Goal: Task Accomplishment & Management: Manage account settings

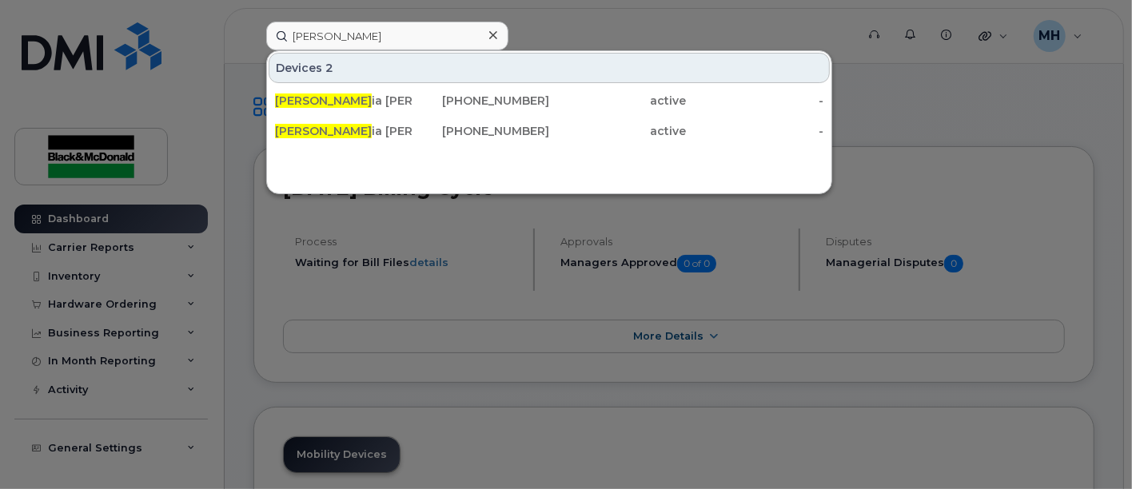
drag, startPoint x: 268, startPoint y: 33, endPoint x: 210, endPoint y: 33, distance: 57.6
click at [253, 33] on div "Victor Devices 2 Victor ia Howes 343-422-3137 active - Victor ia Whitten 343-57…" at bounding box center [555, 36] width 604 height 29
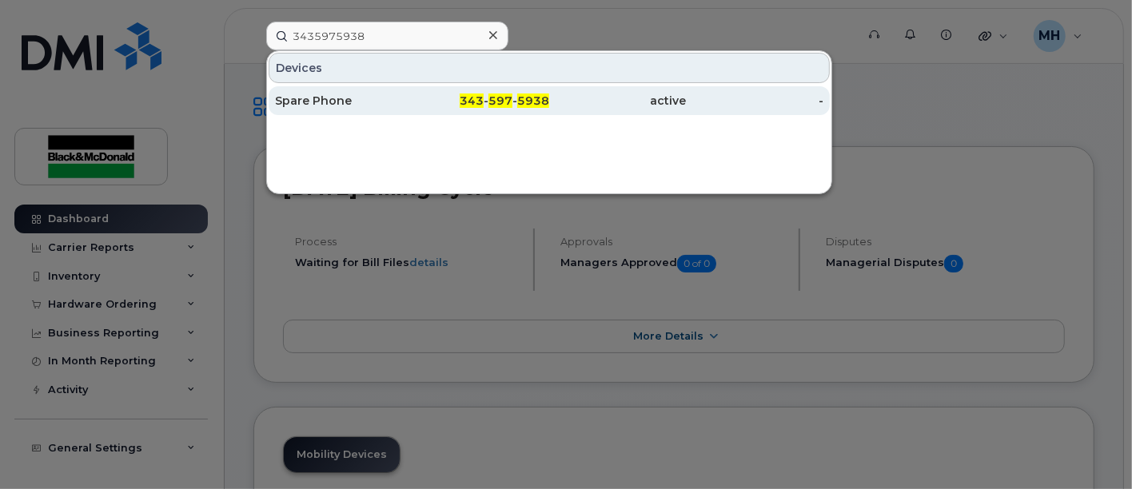
type input "3435975938"
click at [340, 102] on div "Spare Phone" at bounding box center [343, 101] width 137 height 16
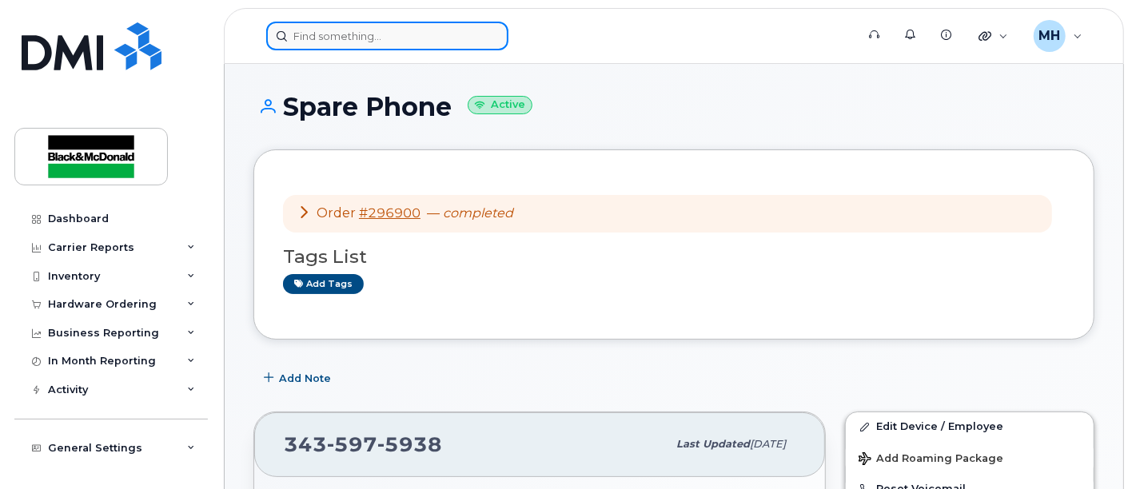
click at [381, 34] on input at bounding box center [387, 36] width 242 height 29
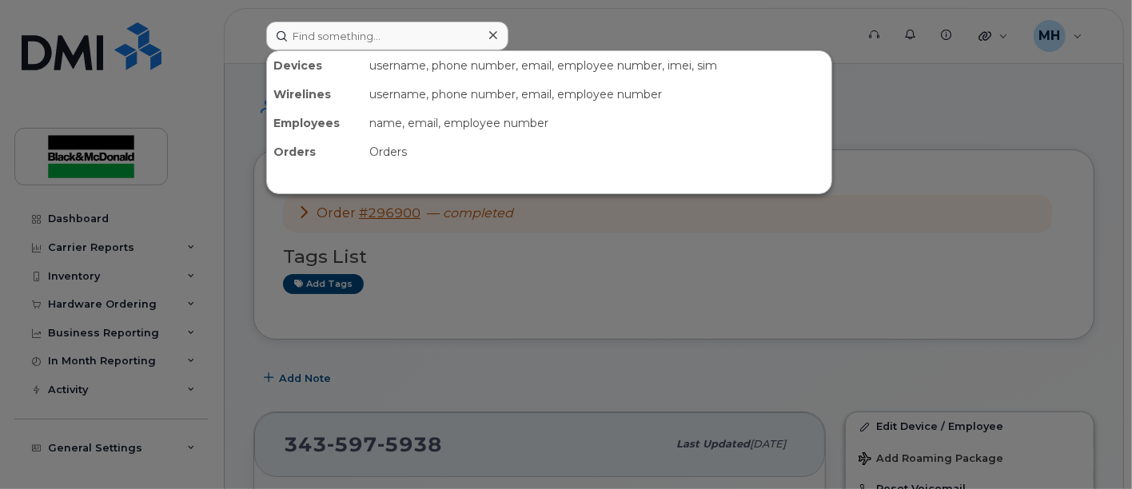
click at [637, 274] on div at bounding box center [566, 244] width 1132 height 489
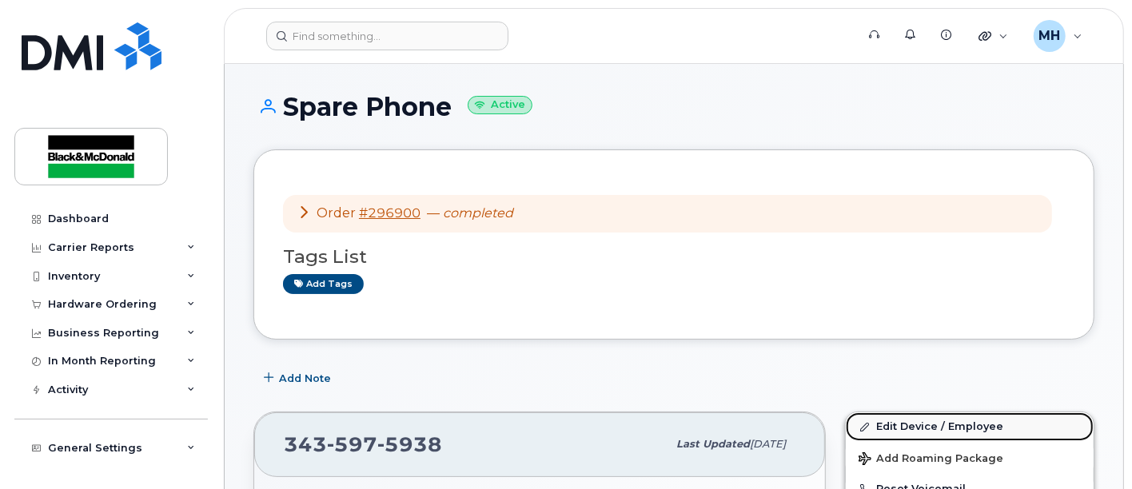
click at [934, 429] on link "Edit Device / Employee" at bounding box center [970, 426] width 248 height 29
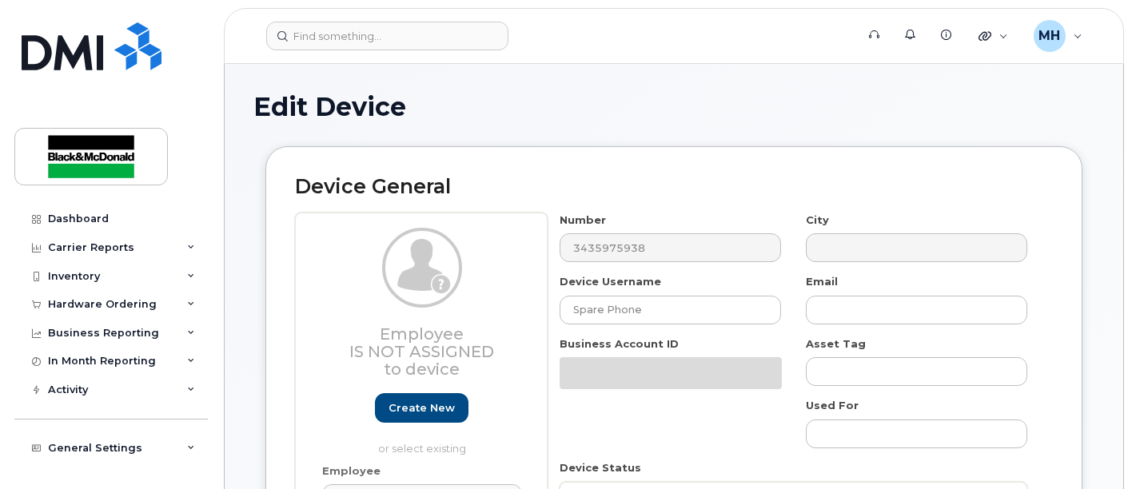
select select "9824896"
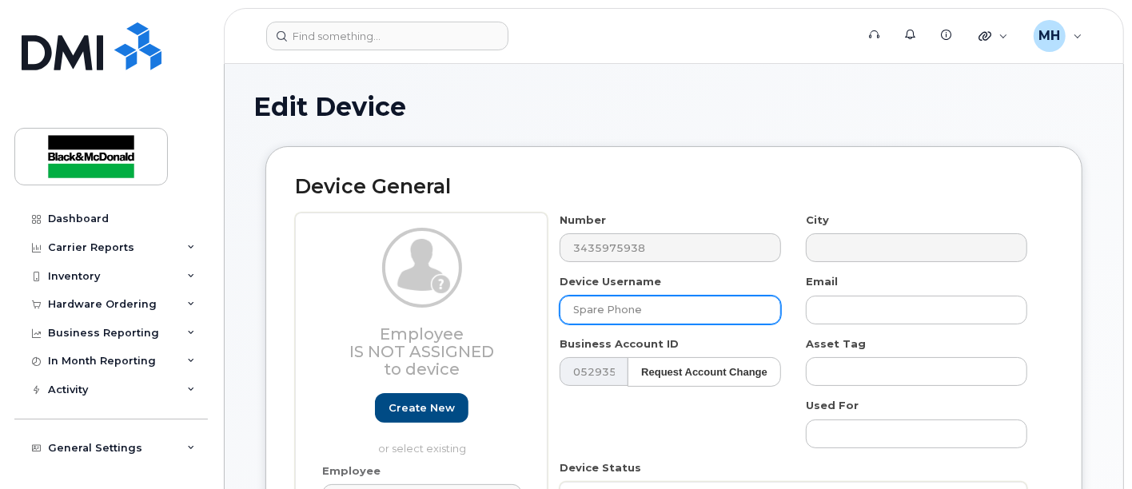
drag, startPoint x: 680, startPoint y: 316, endPoint x: 447, endPoint y: 270, distance: 237.8
click at [346, 324] on div "Employee Is not assigned to device Create new or select existing Employee Selec…" at bounding box center [674, 429] width 758 height 432
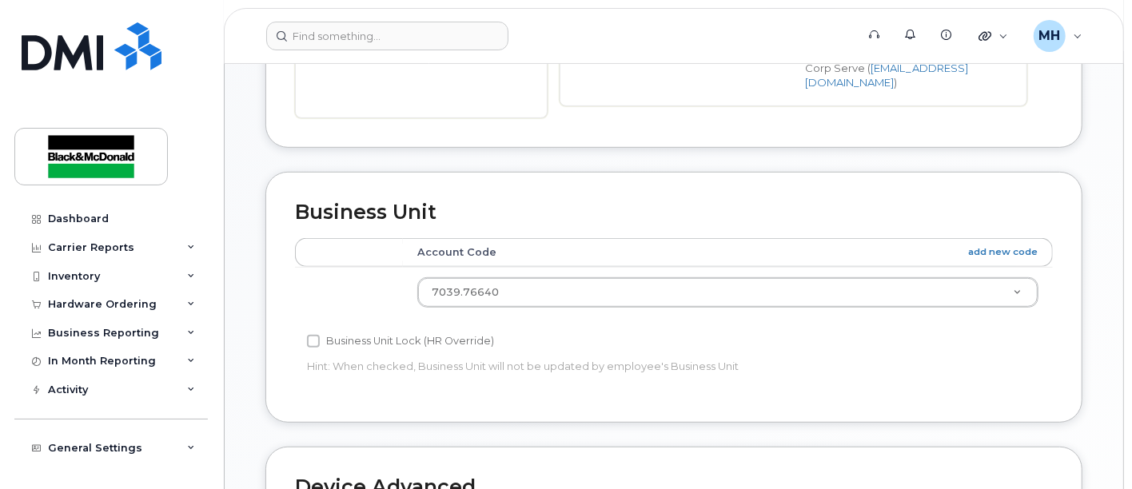
scroll to position [532, 0]
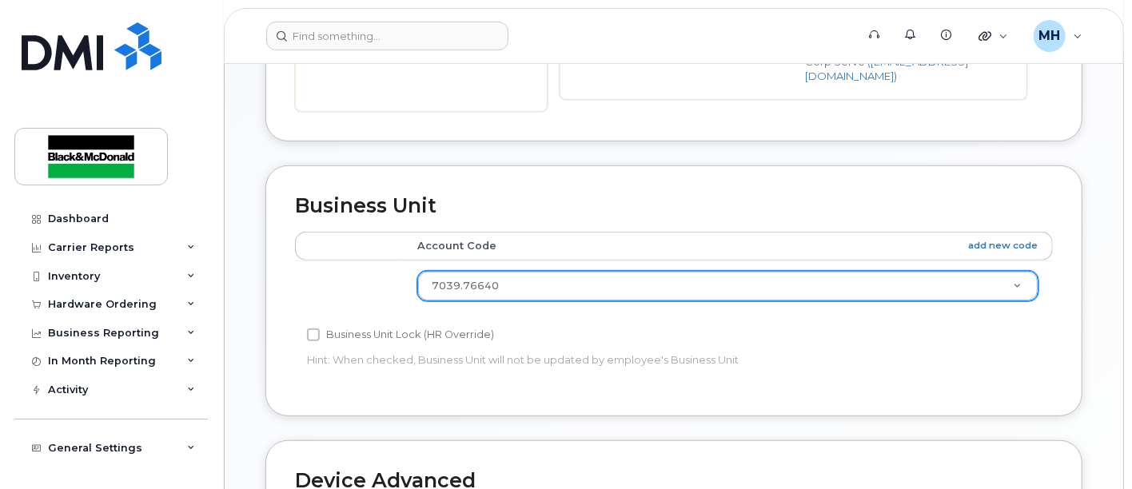
type input "[PERSON_NAME]"
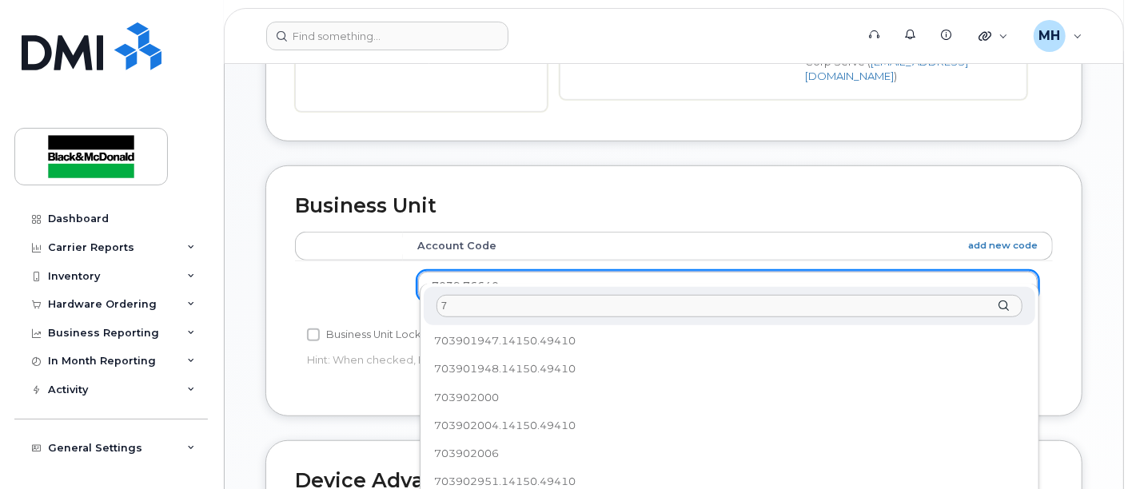
scroll to position [0, 0]
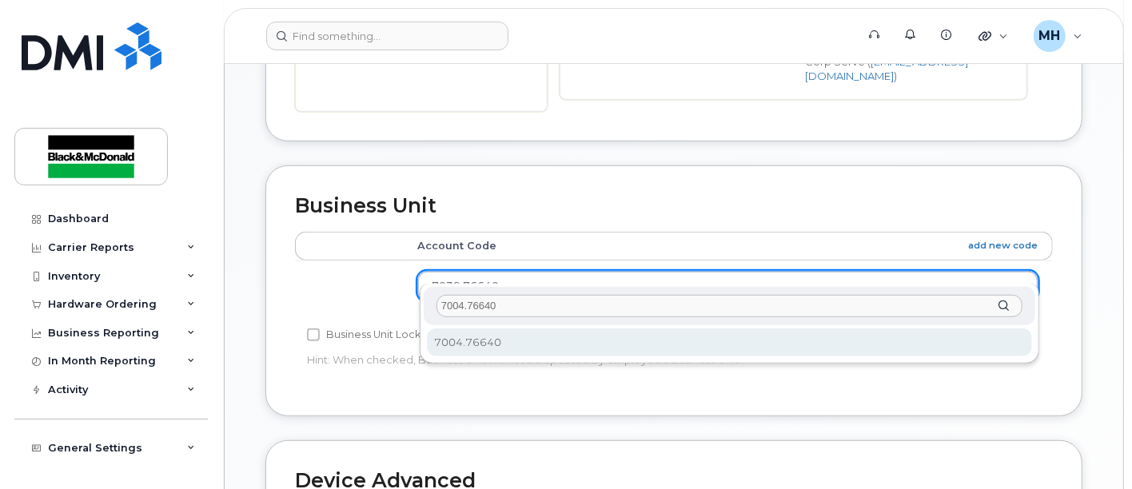
type input "7004.76640"
select select "13106995"
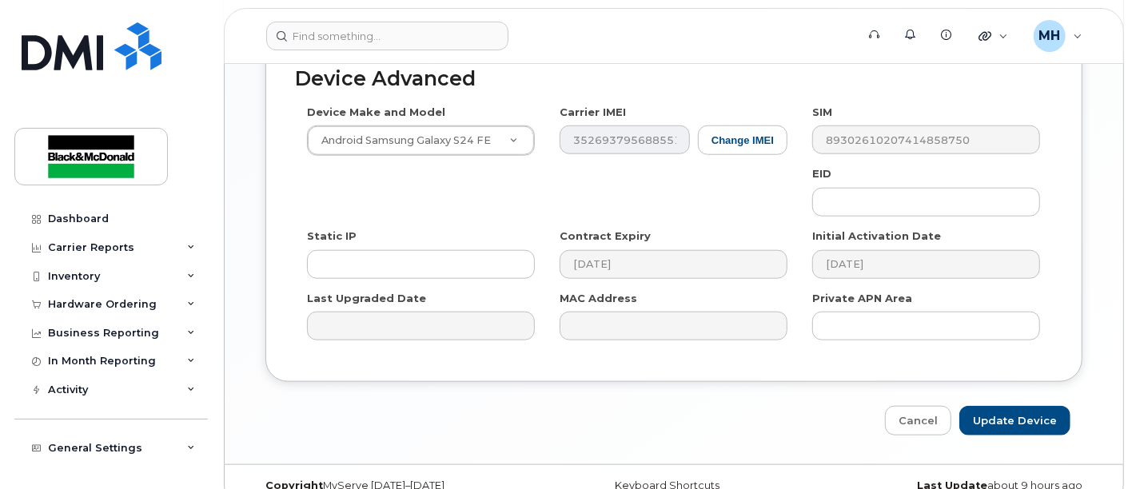
scroll to position [941, 0]
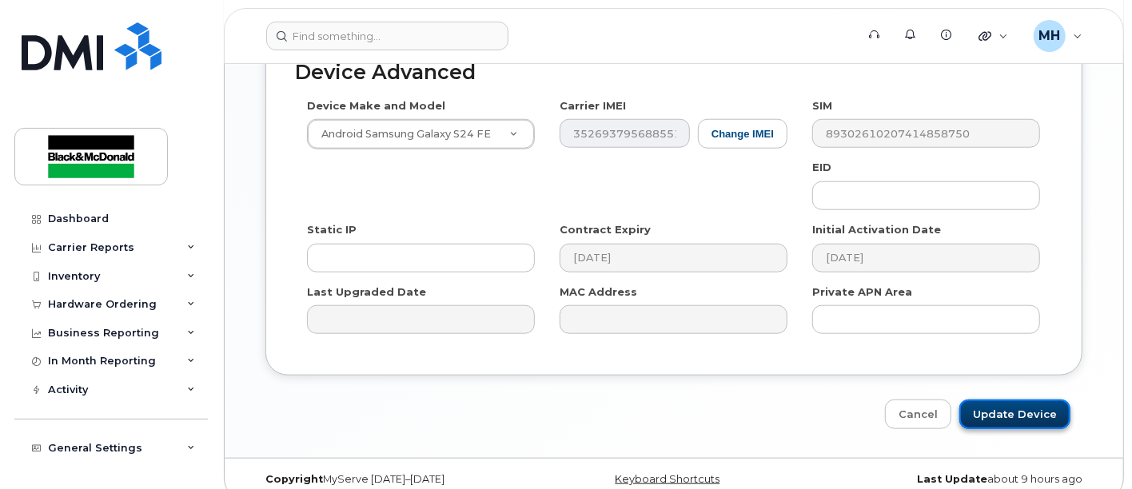
click at [1028, 400] on input "Update Device" at bounding box center [1014, 415] width 111 height 30
type input "Saving..."
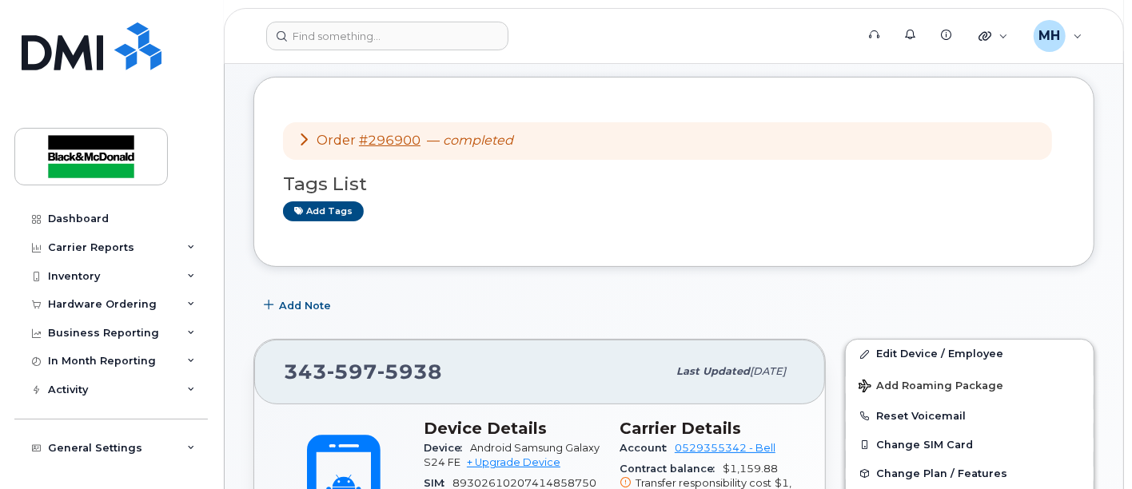
scroll to position [177, 0]
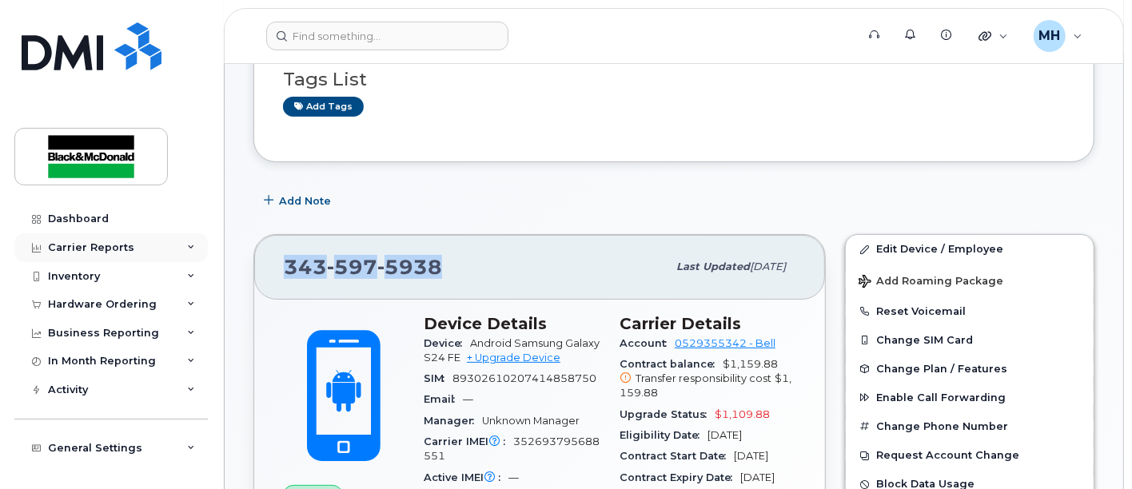
drag, startPoint x: 426, startPoint y: 264, endPoint x: 132, endPoint y: 258, distance: 294.2
copy span "[PHONE_NUMBER]"
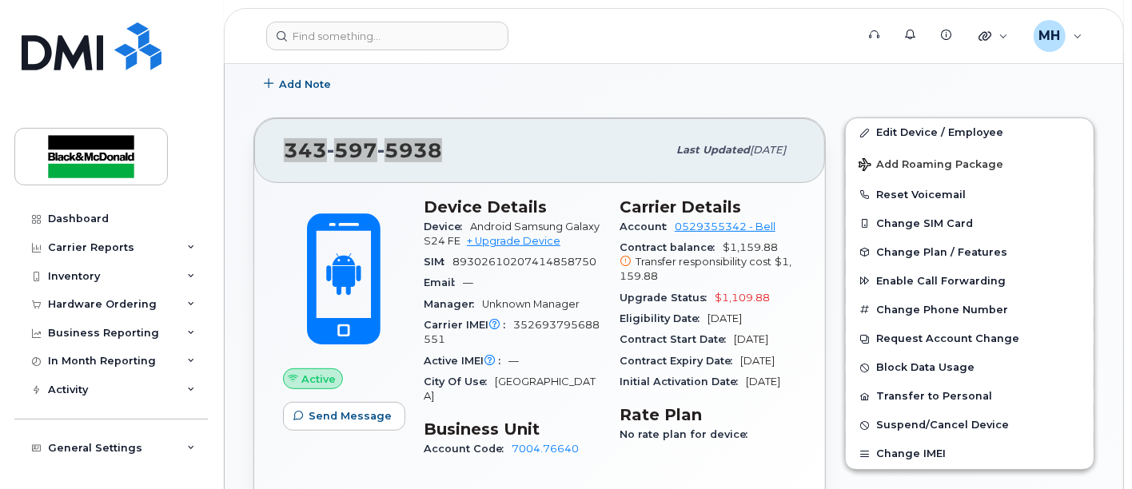
scroll to position [266, 0]
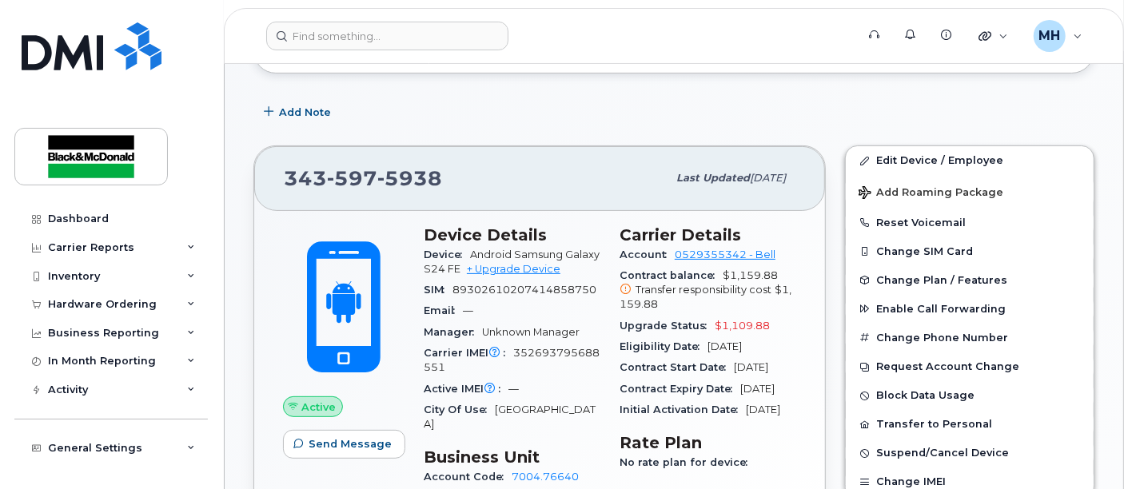
click at [609, 117] on div "Add Note" at bounding box center [673, 112] width 841 height 29
drag, startPoint x: 424, startPoint y: 351, endPoint x: 490, endPoint y: 366, distance: 68.1
click at [436, 351] on span "Carrier IMEI Carrier IMEI is reported during the last billing cycle or change o…" at bounding box center [469, 353] width 90 height 12
click at [509, 371] on div "Carrier IMEI Carrier IMEI is reported during the last billing cycle or change o…" at bounding box center [512, 361] width 177 height 36
drag, startPoint x: 512, startPoint y: 353, endPoint x: 24, endPoint y: 429, distance: 494.4
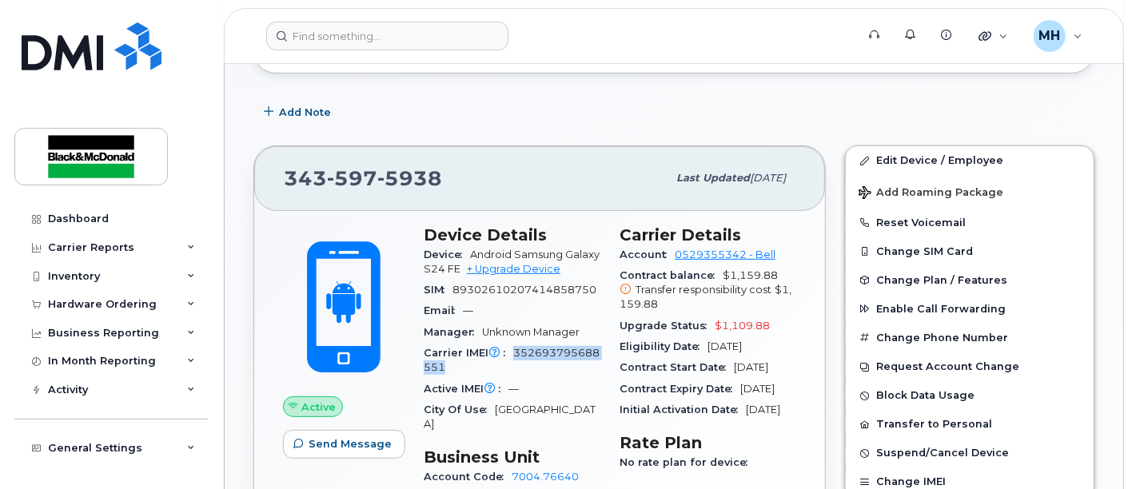
click at [576, 369] on div "Carrier IMEI Carrier IMEI is reported during the last billing cycle or change o…" at bounding box center [512, 361] width 177 height 36
copy span "352693795688551"
click at [552, 388] on div "Active IMEI Active IMEI is refreshed daily with a delay of up to 48 hours follo…" at bounding box center [512, 389] width 177 height 21
click at [89, 298] on div "Hardware Ordering" at bounding box center [102, 304] width 109 height 13
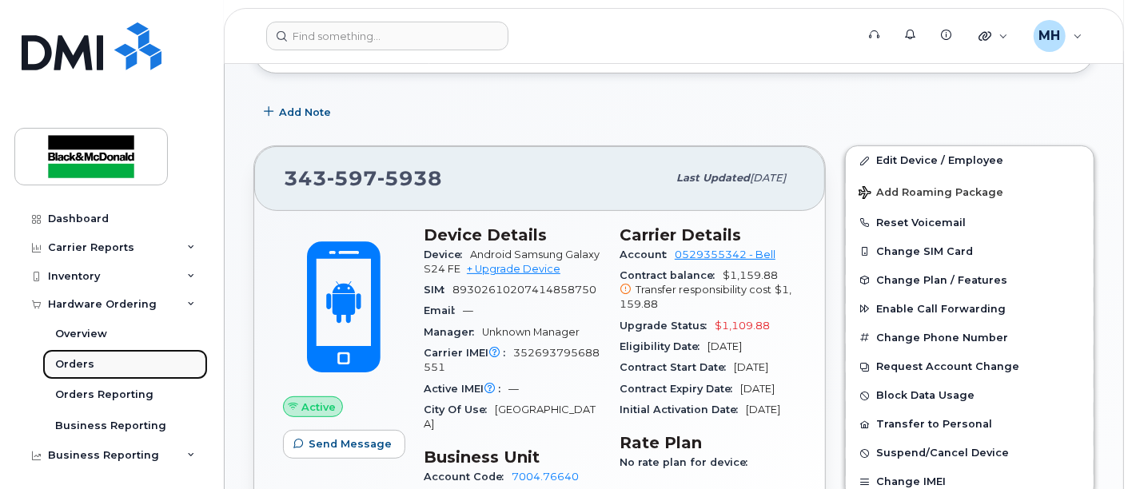
click at [81, 365] on div "Orders" at bounding box center [74, 364] width 39 height 14
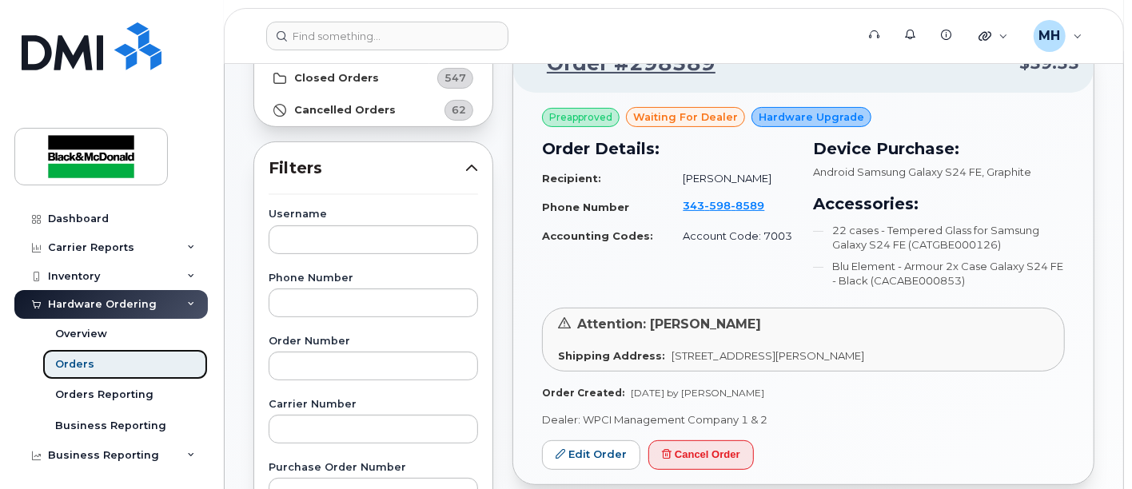
scroll to position [177, 0]
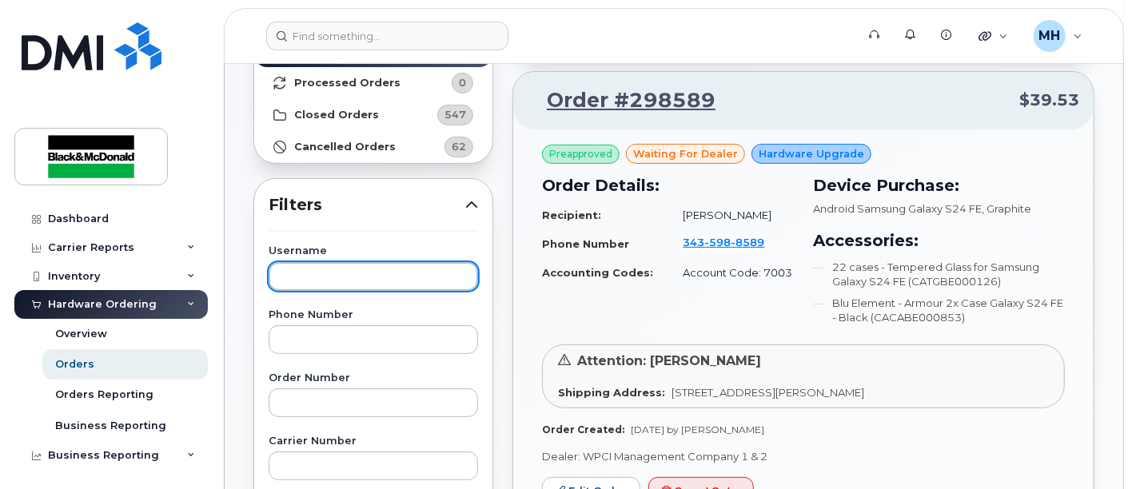
drag, startPoint x: 292, startPoint y: 274, endPoint x: 373, endPoint y: 289, distance: 82.2
click at [295, 274] on input "text" at bounding box center [373, 276] width 209 height 29
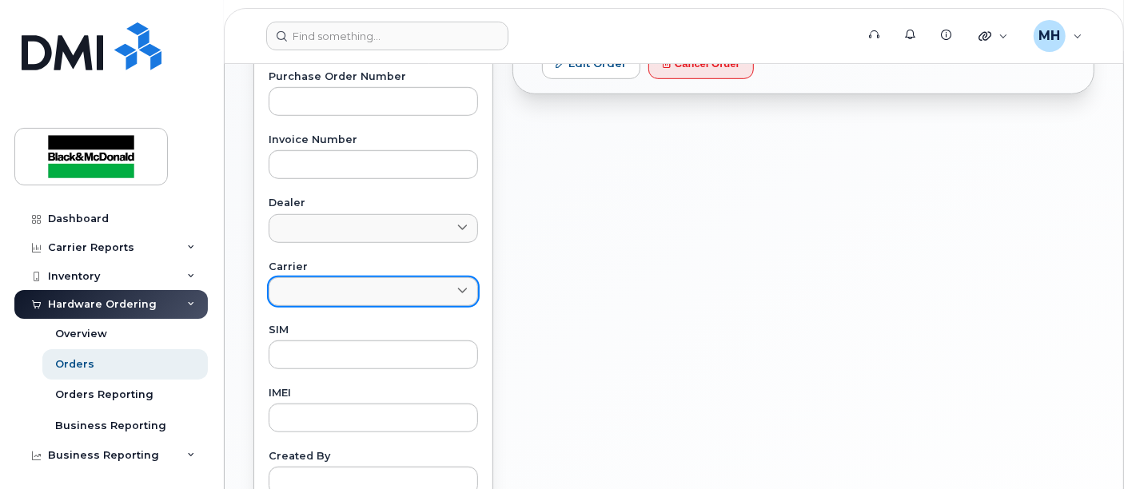
scroll to position [710, 0]
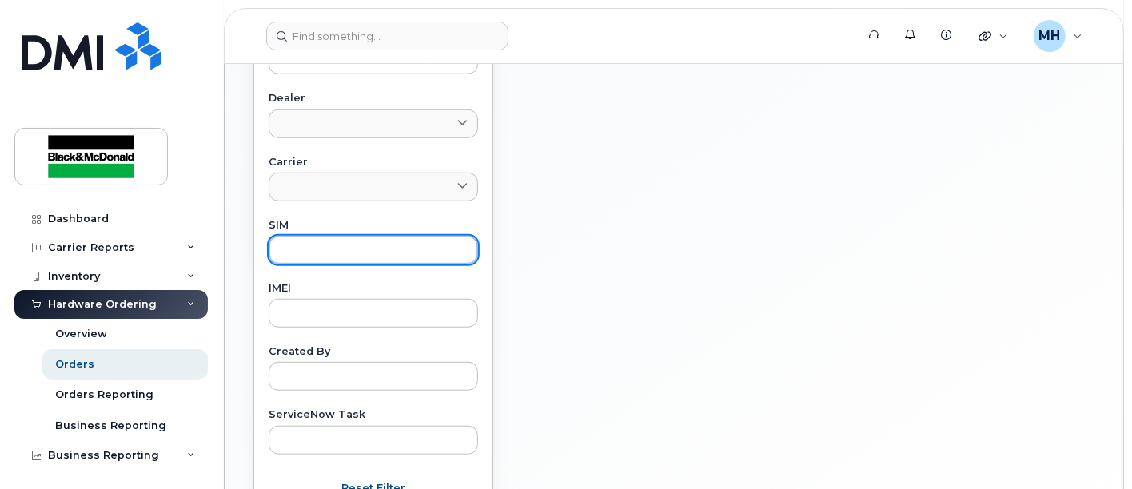
click at [315, 253] on input "text" at bounding box center [373, 250] width 209 height 29
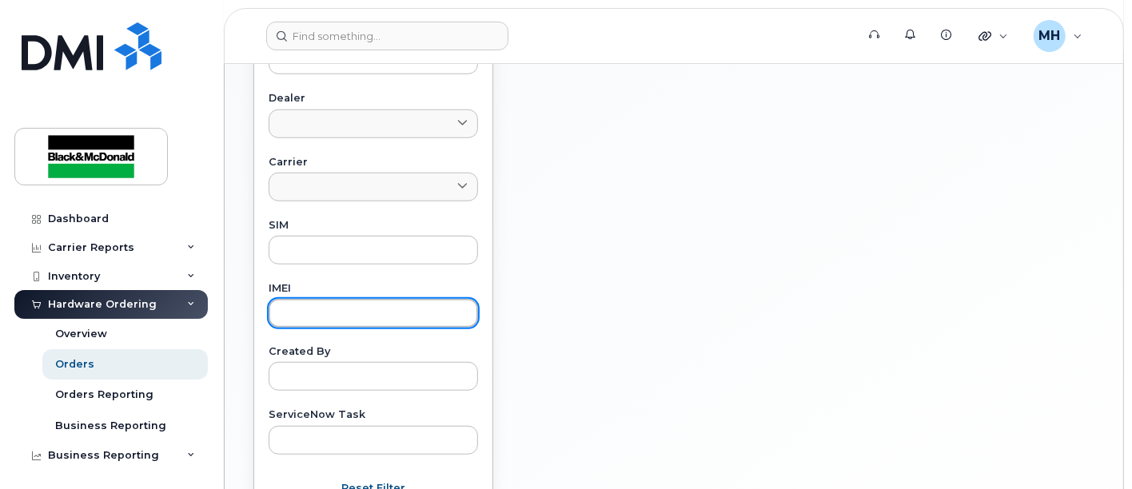
click at [356, 304] on input "text" at bounding box center [373, 313] width 209 height 29
paste input "352693795688551"
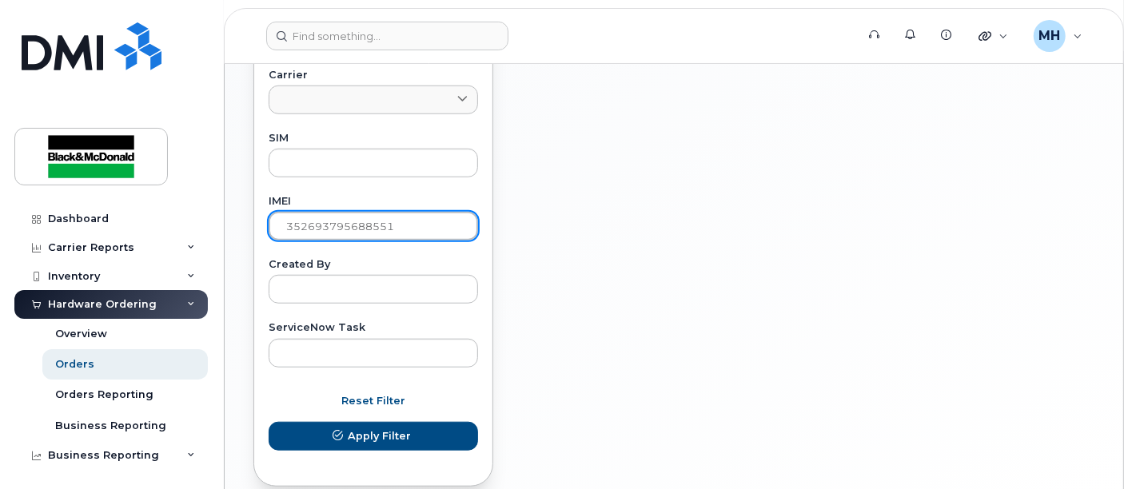
scroll to position [871, 0]
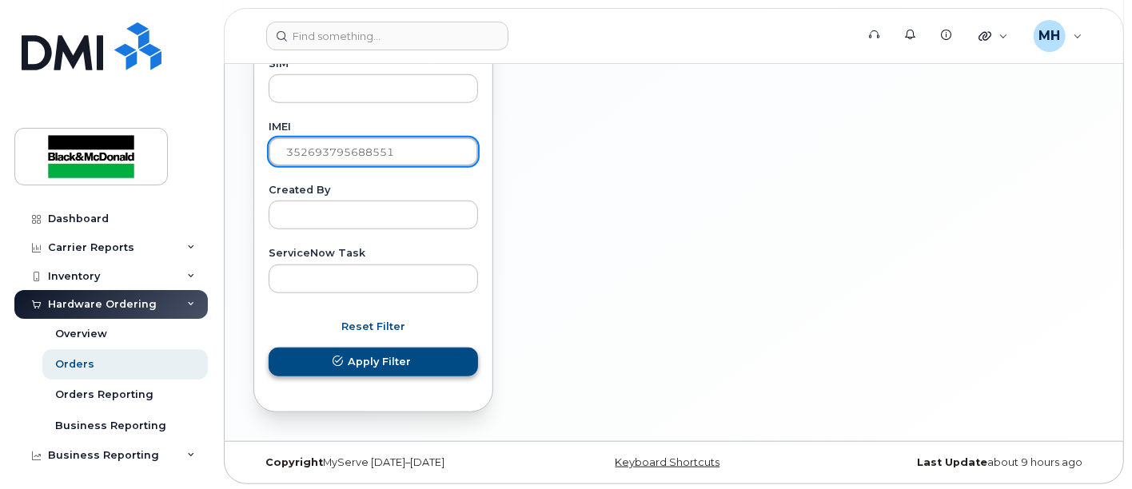
type input "352693795688551"
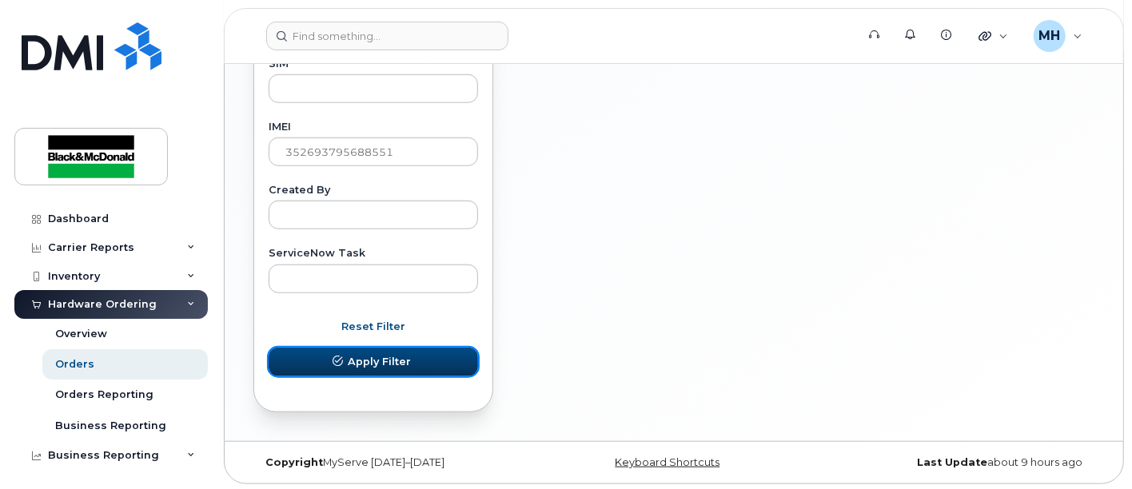
click at [390, 357] on span "Apply Filter" at bounding box center [379, 361] width 63 height 15
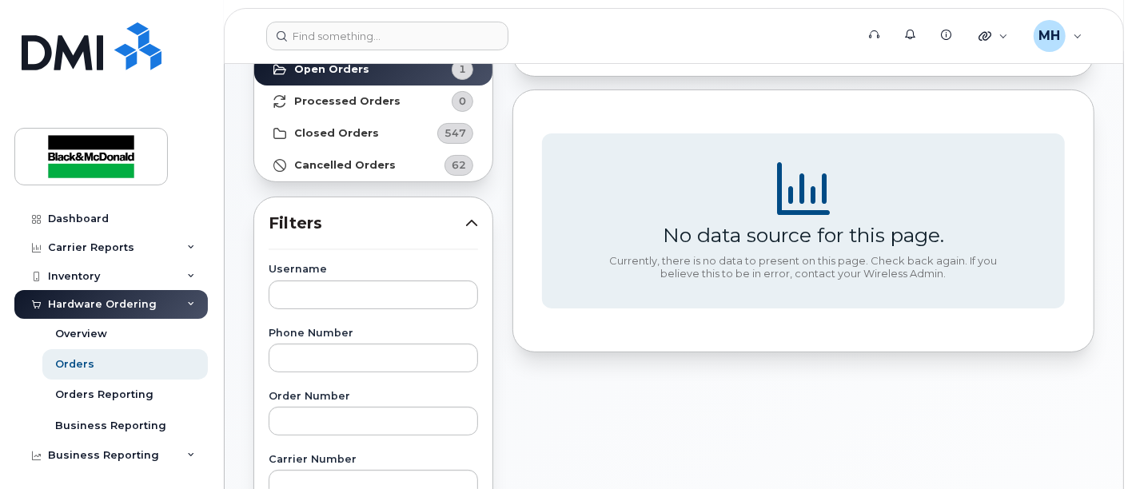
scroll to position [72, 0]
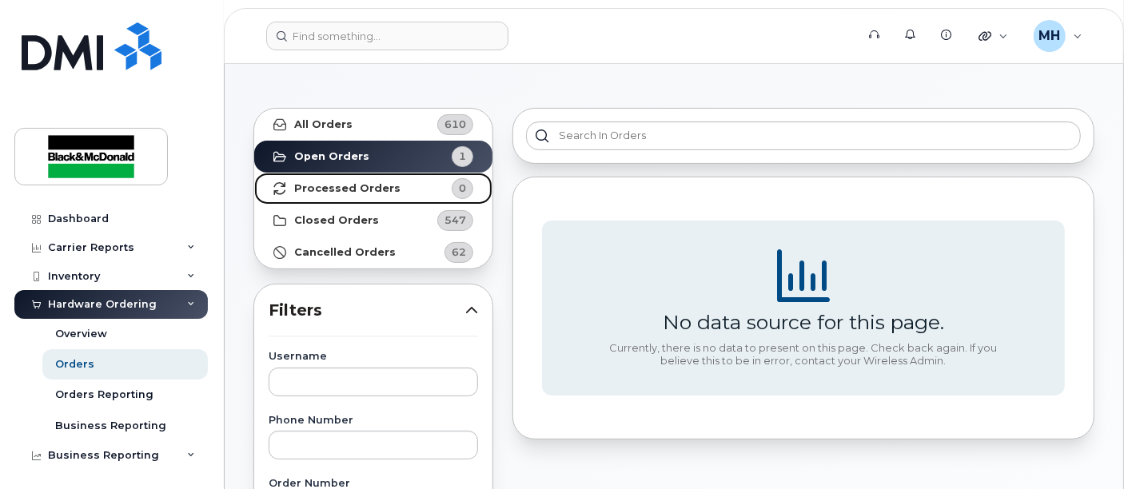
click at [331, 178] on link "Processed Orders 0" at bounding box center [373, 189] width 238 height 32
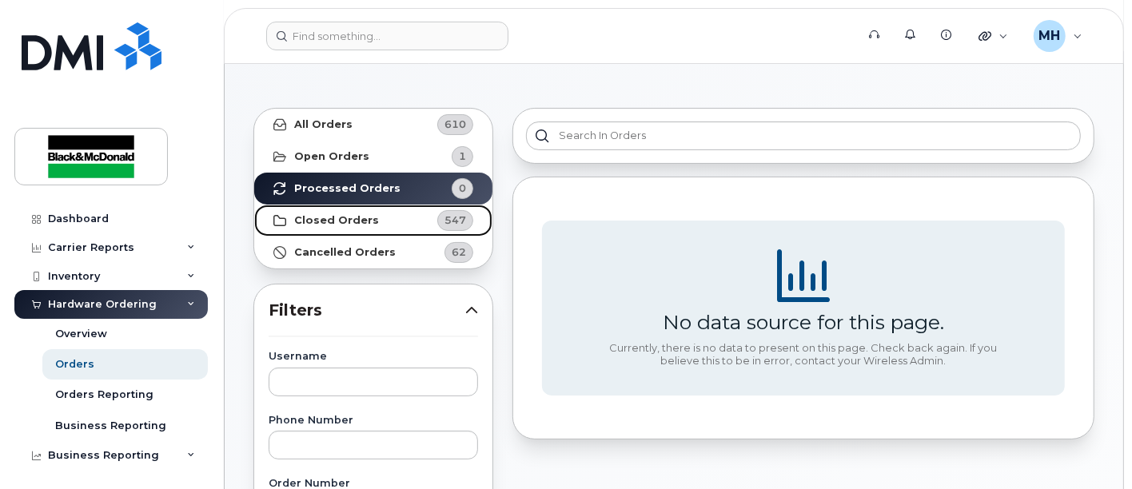
click at [337, 220] on strong "Closed Orders" at bounding box center [336, 220] width 85 height 13
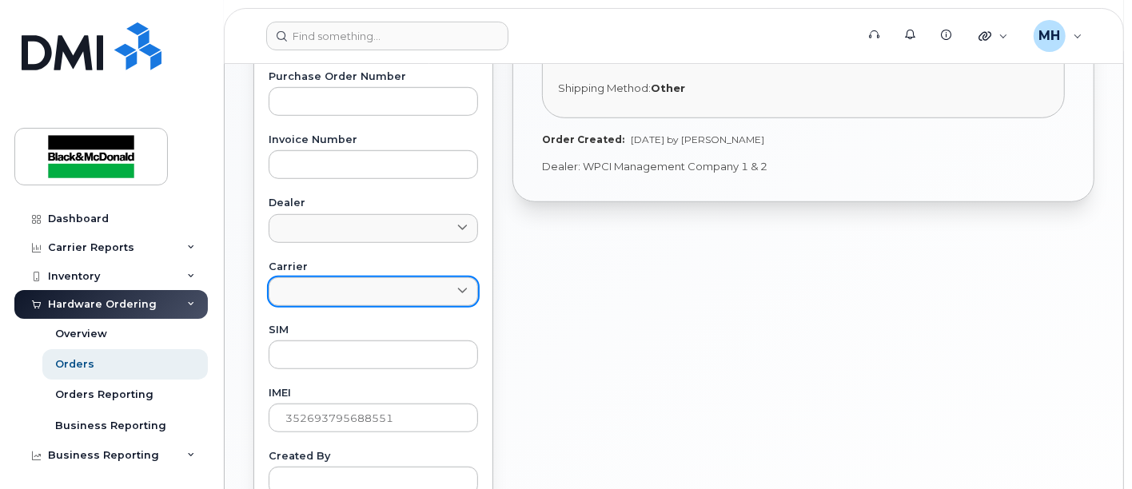
scroll to position [783, 0]
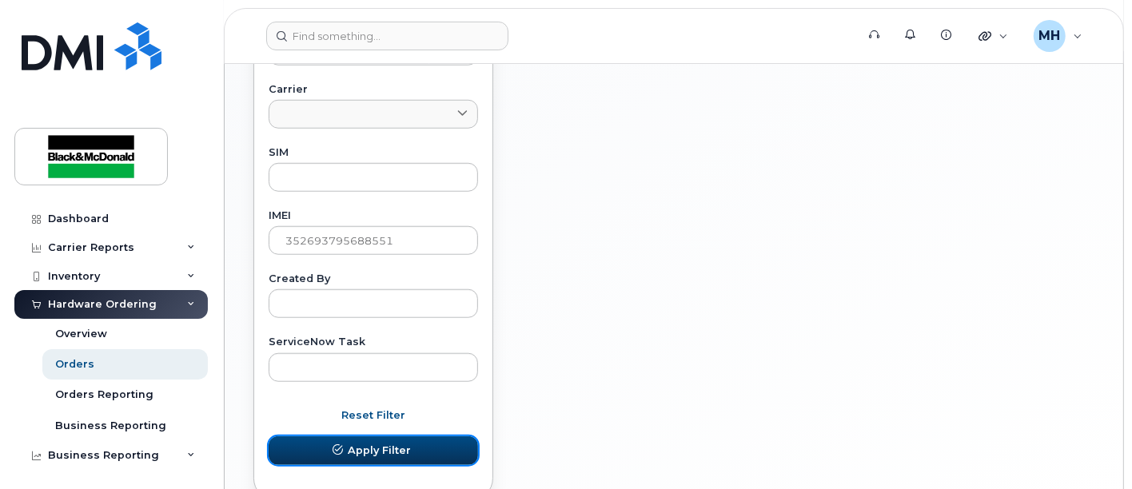
click at [390, 447] on span "Apply Filter" at bounding box center [379, 450] width 63 height 15
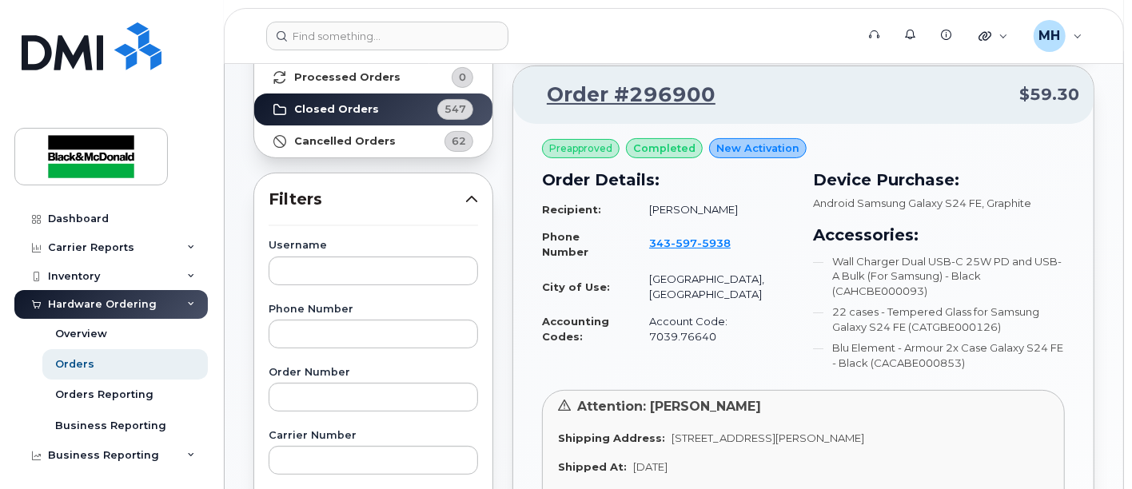
scroll to position [161, 0]
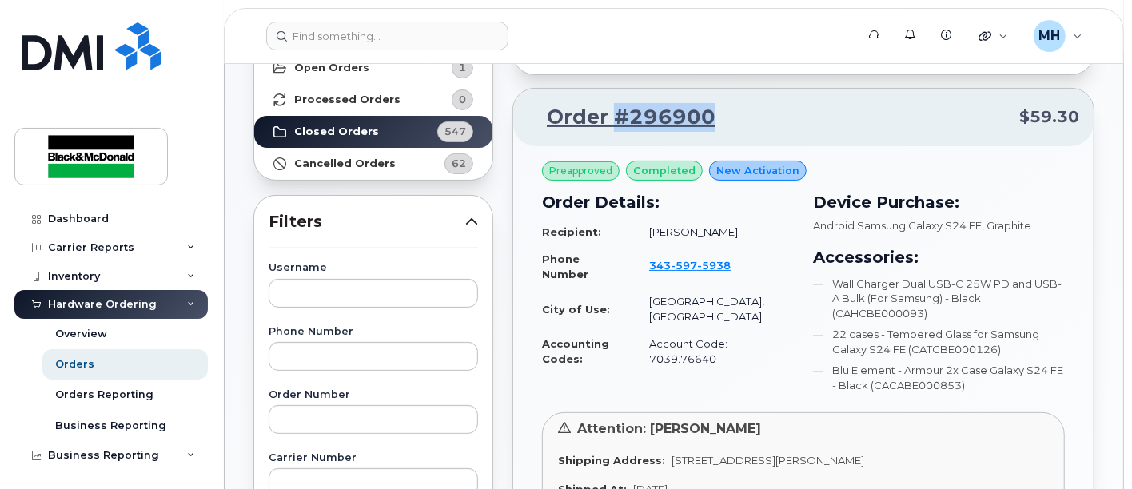
drag, startPoint x: 726, startPoint y: 121, endPoint x: 614, endPoint y: 119, distance: 111.9
click at [614, 118] on p "Order #296900 $59.30" at bounding box center [804, 117] width 552 height 29
copy link "#296900"
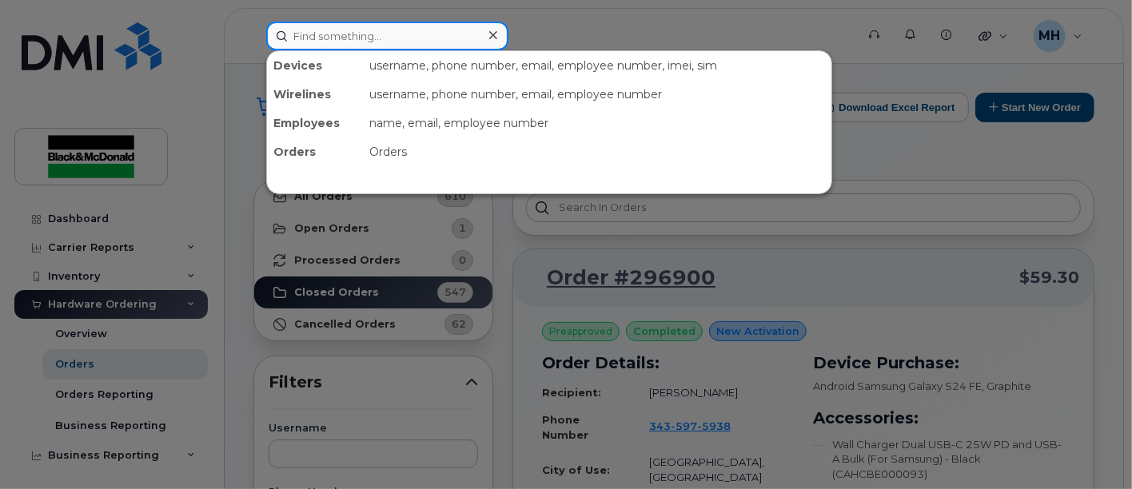
click at [389, 37] on input at bounding box center [387, 36] width 242 height 29
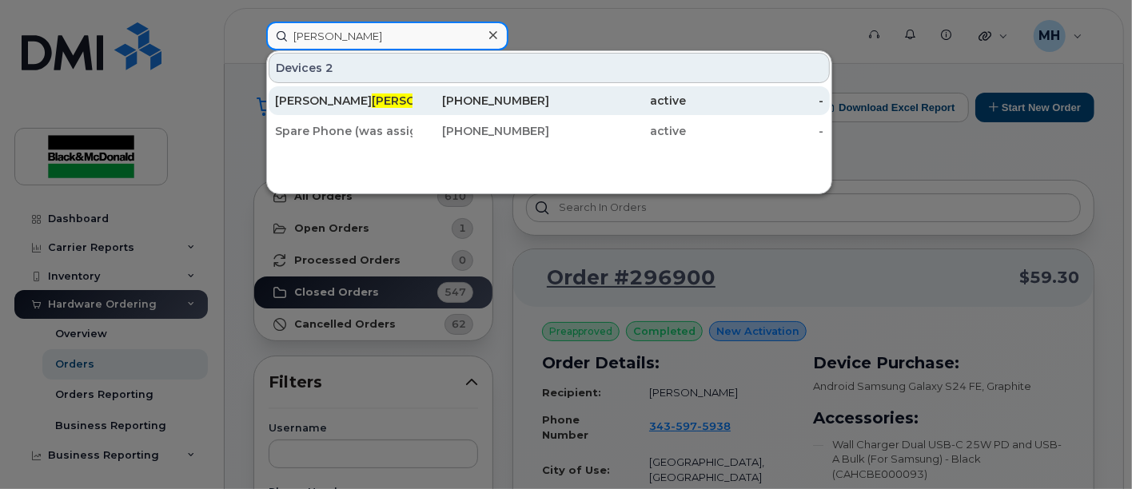
type input "marsik"
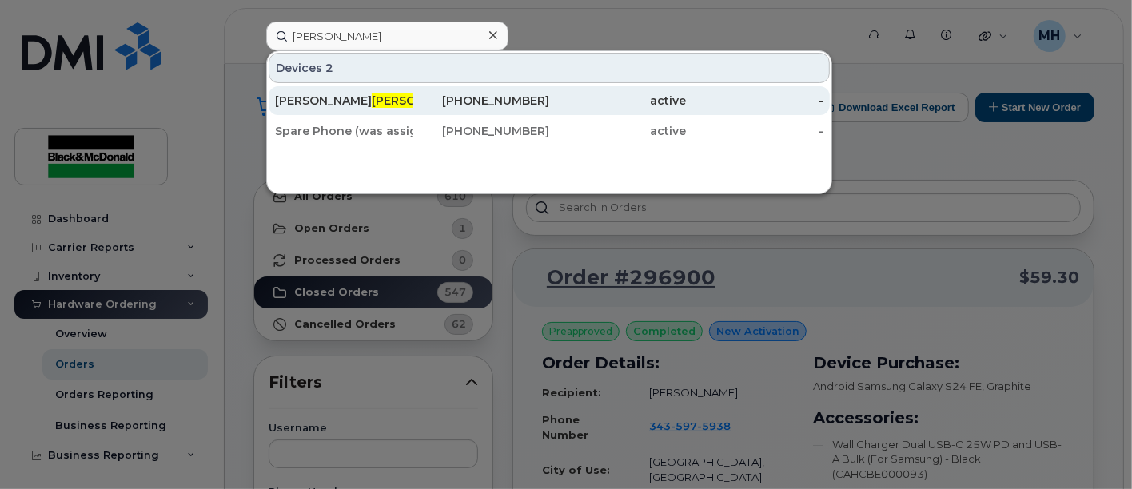
click at [372, 95] on span "Marsik" at bounding box center [420, 101] width 97 height 14
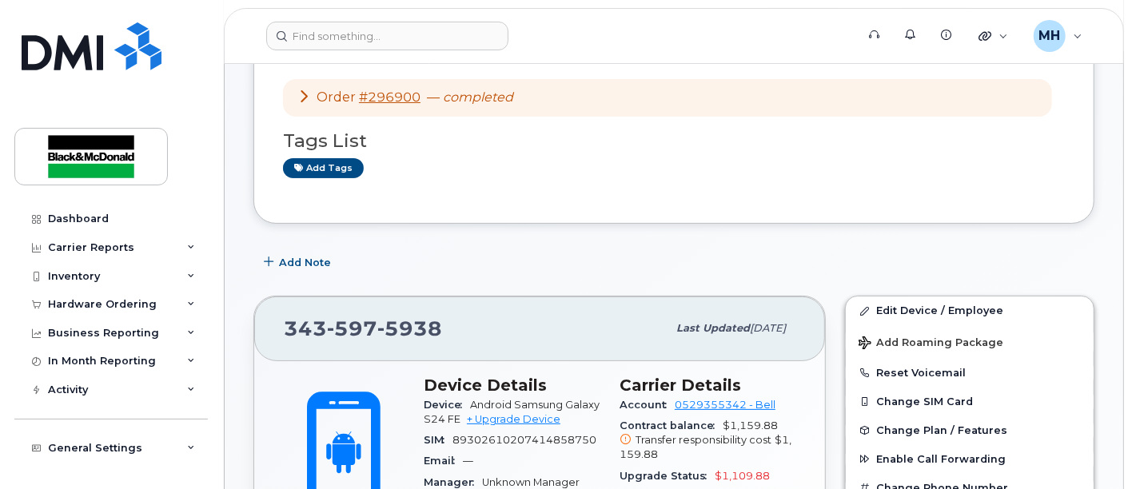
scroll to position [89, 0]
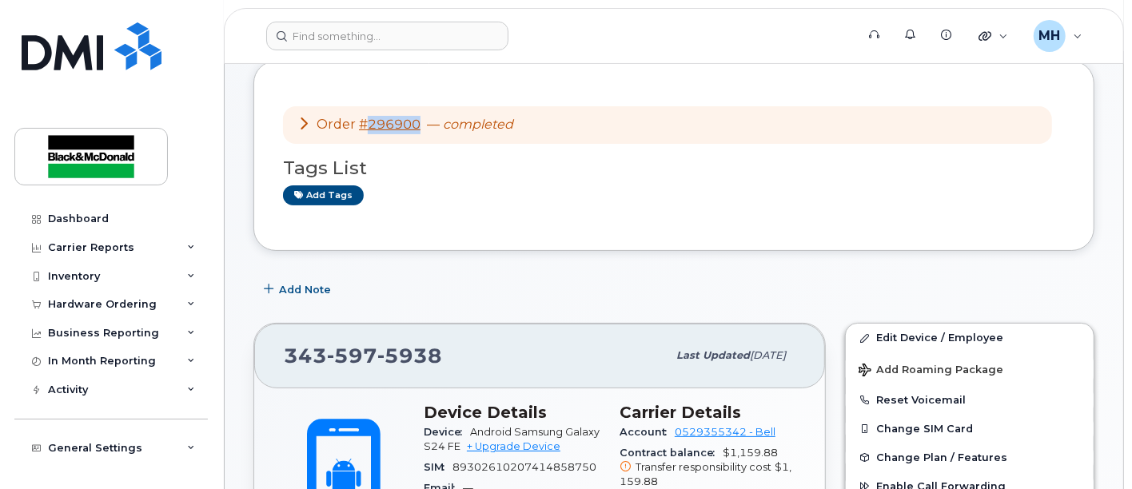
drag, startPoint x: 420, startPoint y: 124, endPoint x: 381, endPoint y: 157, distance: 50.5
click at [363, 130] on div "Order #296900 — completed" at bounding box center [405, 125] width 216 height 18
copy link "296900"
